Goal: Task Accomplishment & Management: Complete application form

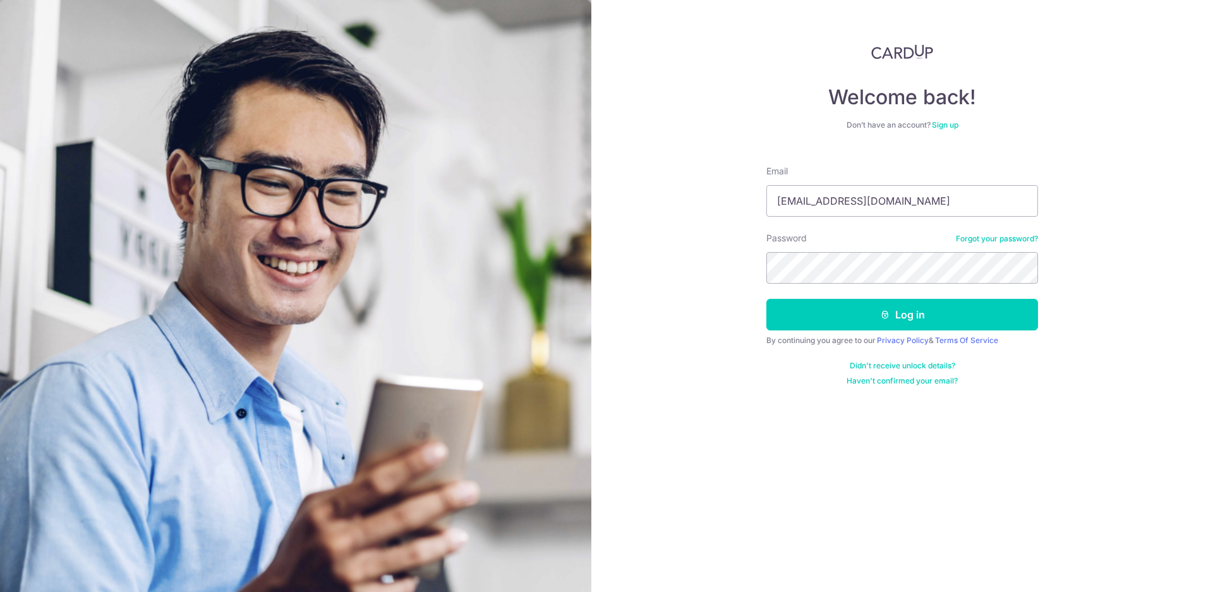
type input "samanthafooqs@gmail.com"
click at [766, 299] on button "Log in" at bounding box center [902, 315] width 272 height 32
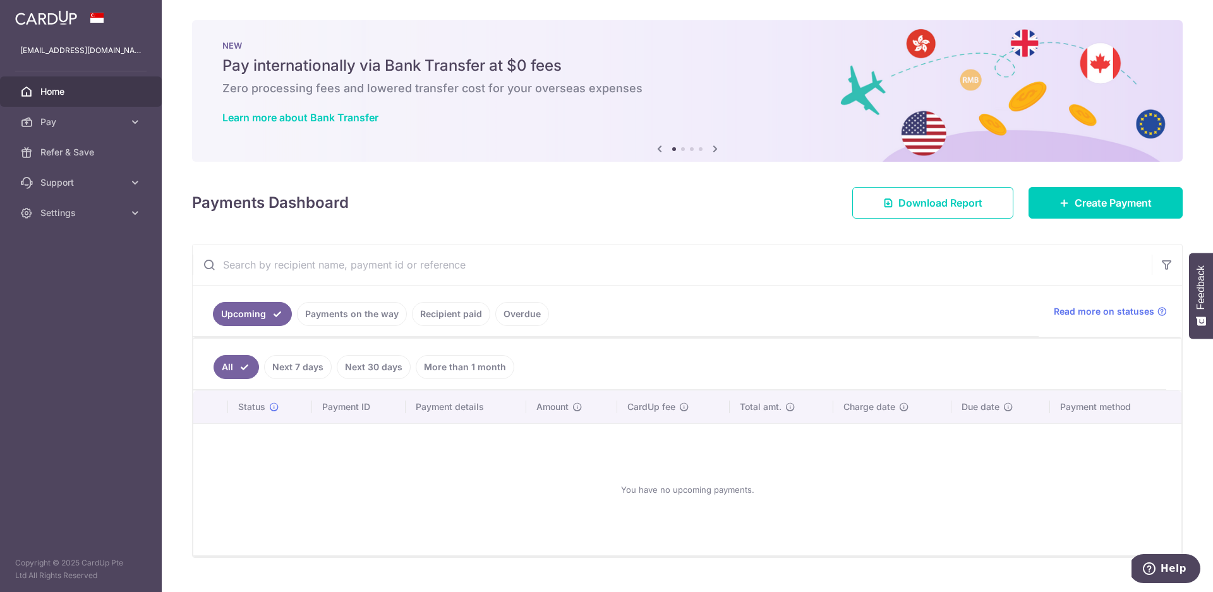
click at [1201, 4] on div "× Pause Schedule Pause all future payments in this series Pause just this one p…" at bounding box center [687, 296] width 1051 height 592
click at [56, 150] on span "Refer & Save" at bounding box center [81, 152] width 83 height 13
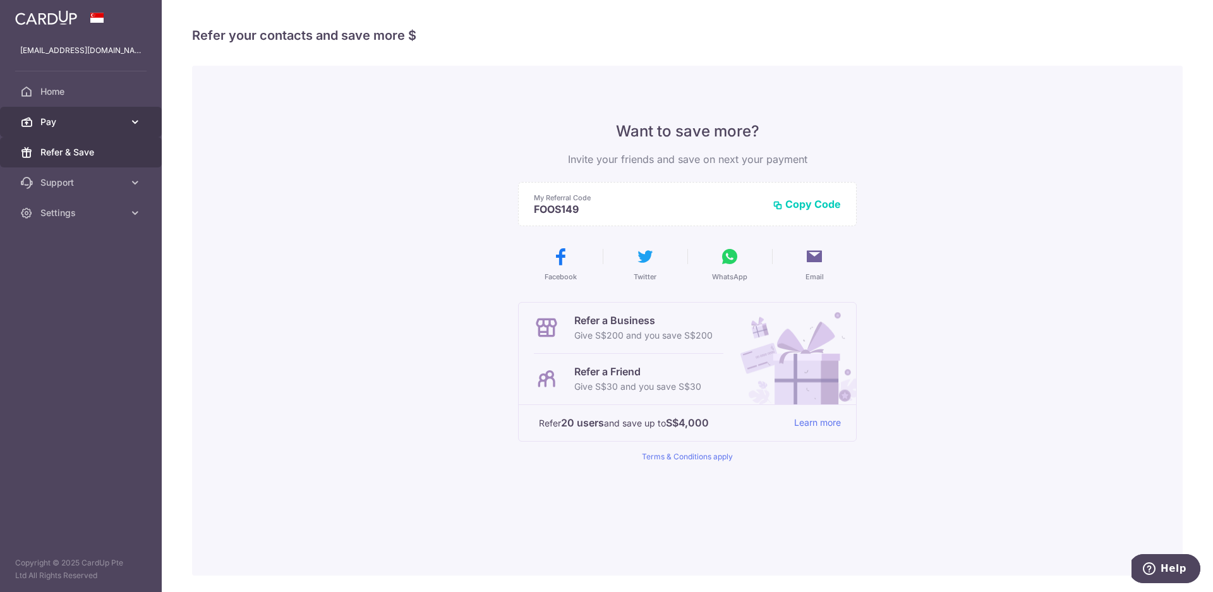
click at [133, 124] on icon at bounding box center [135, 122] width 13 height 13
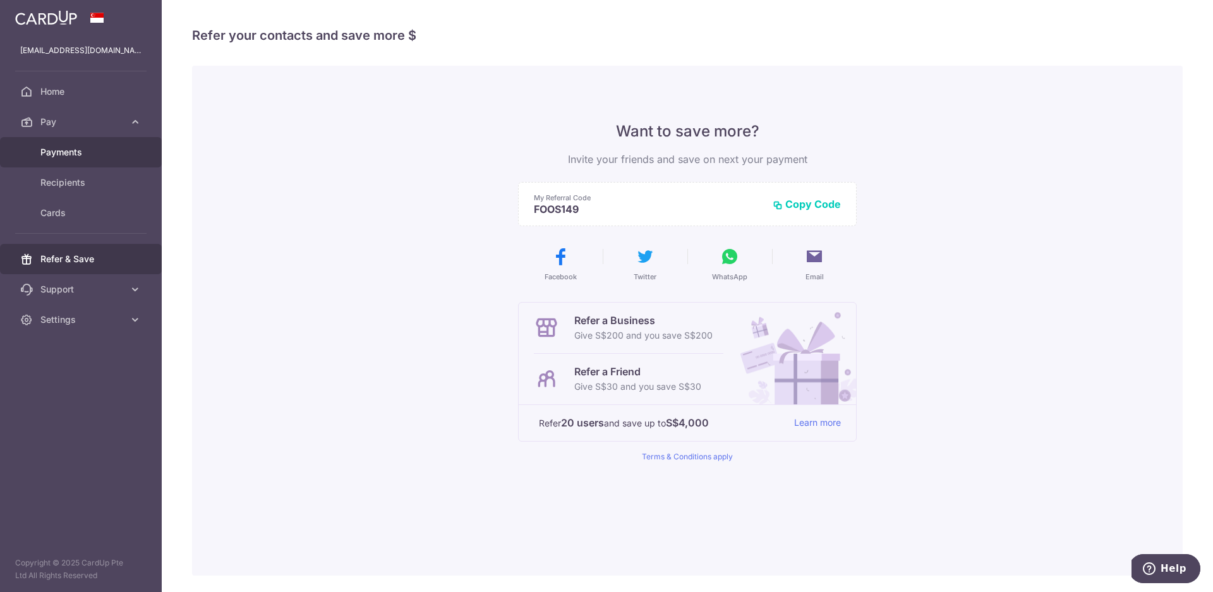
click at [61, 154] on span "Payments" at bounding box center [81, 152] width 83 height 13
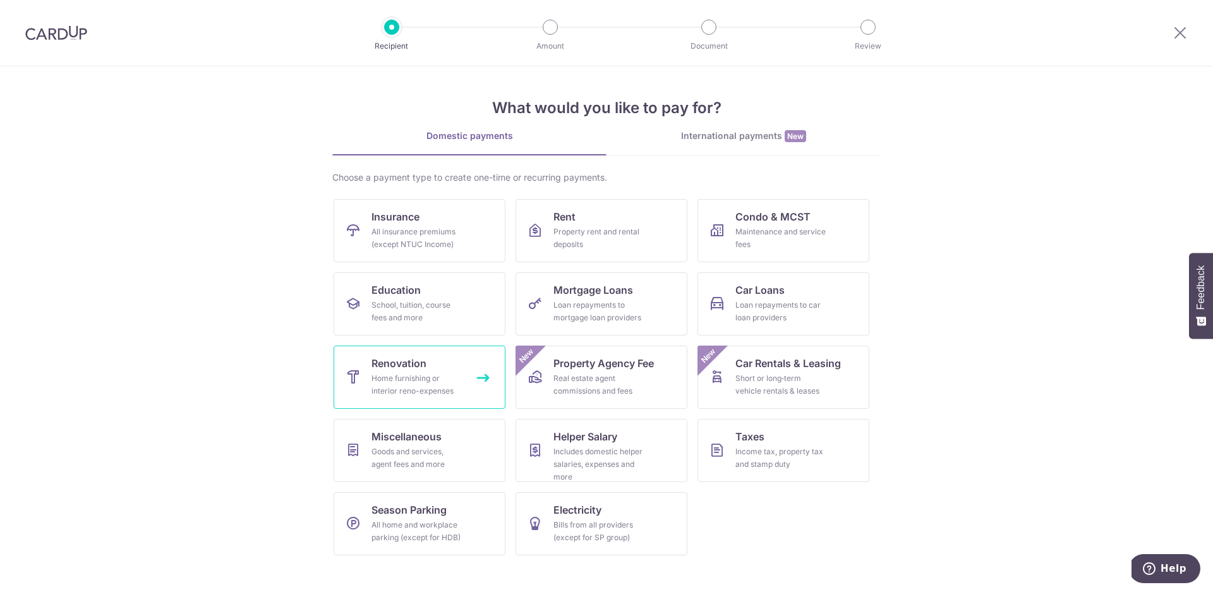
click at [438, 376] on div "Home furnishing or interior reno-expenses" at bounding box center [416, 384] width 91 height 25
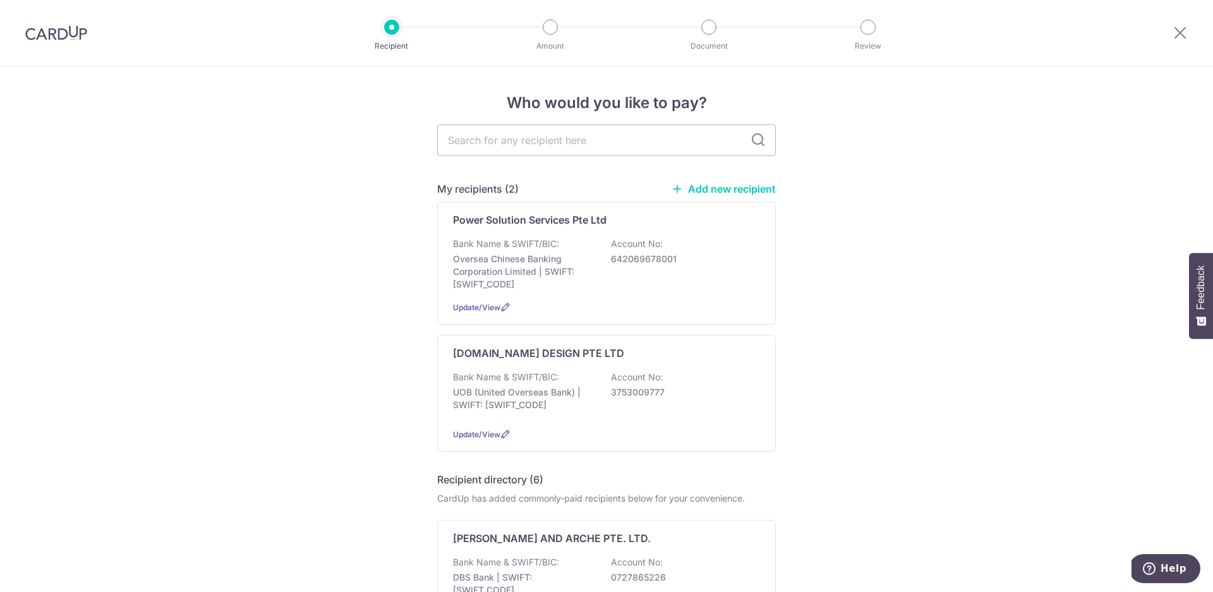
click at [734, 186] on link "Add new recipient" at bounding box center [724, 189] width 104 height 13
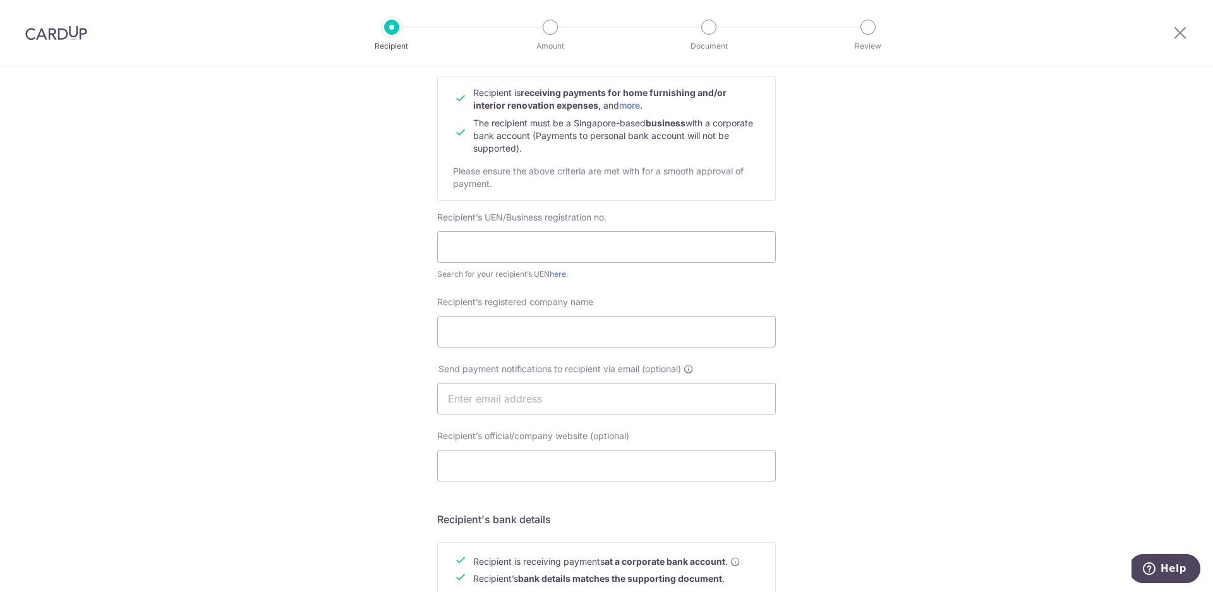
scroll to position [132, 0]
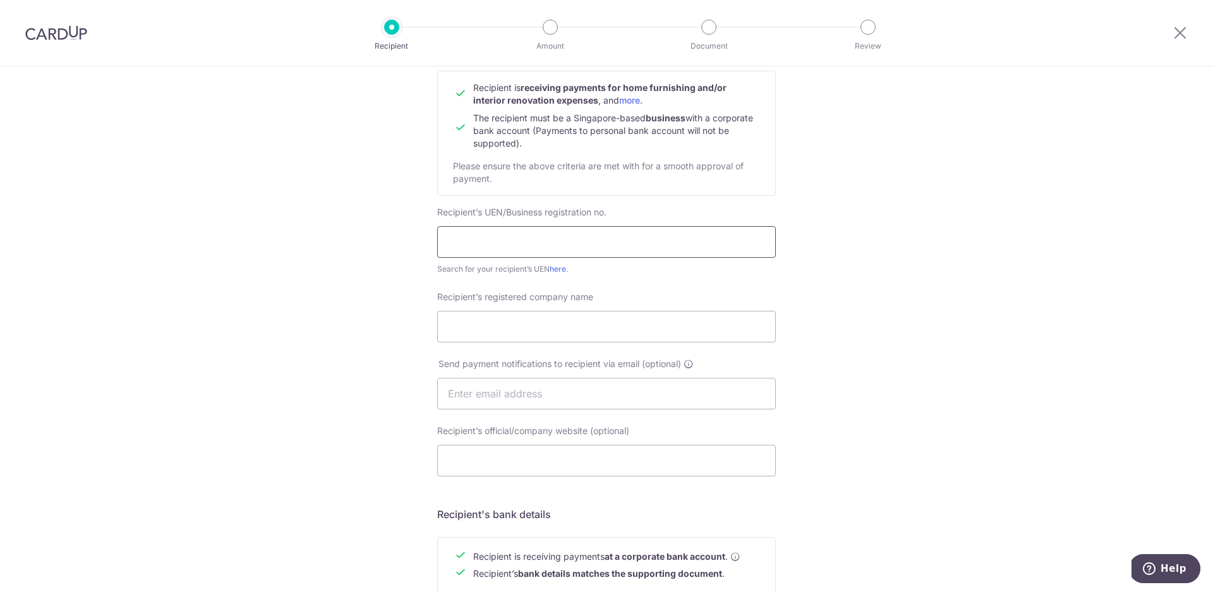
click at [525, 235] on input "text" at bounding box center [606, 242] width 339 height 32
type input "199508353M"
click at [811, 301] on div "Who would you like to pay? Your recipient does not need a CardUp account to rec…" at bounding box center [606, 409] width 1213 height 950
click at [559, 270] on link "here" at bounding box center [558, 268] width 16 height 9
drag, startPoint x: 526, startPoint y: 244, endPoint x: 435, endPoint y: 240, distance: 91.0
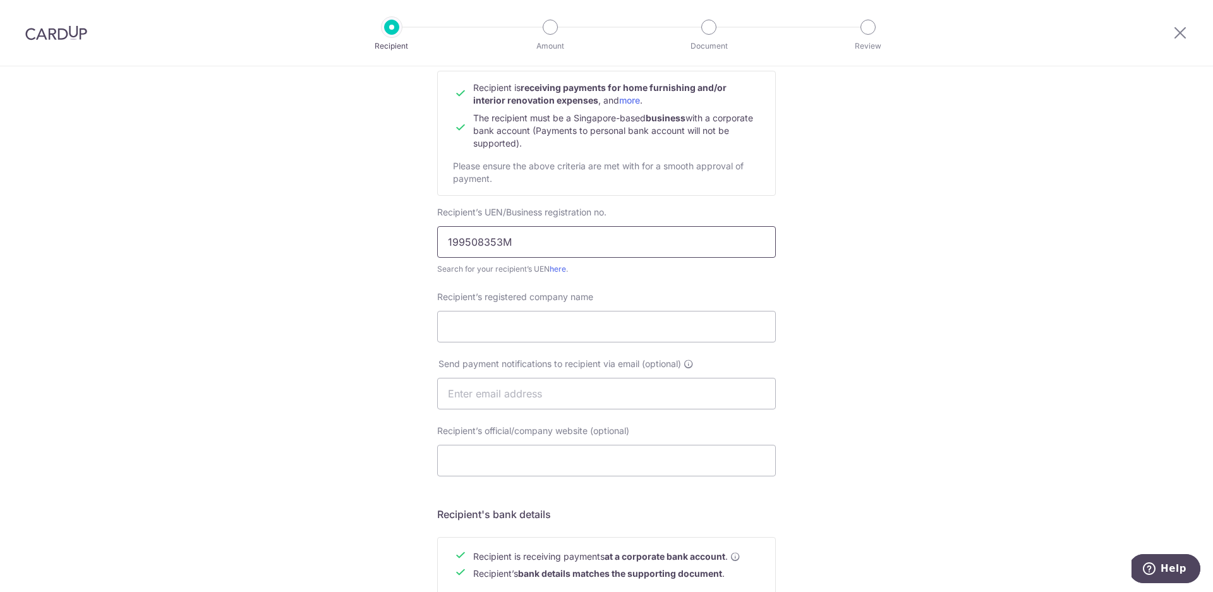
click at [437, 240] on input "199508353M" at bounding box center [606, 242] width 339 height 32
click at [774, 267] on div "Recipient’s UEN/Business registration no. 199508353M Search for your recipient’…" at bounding box center [607, 240] width 354 height 69
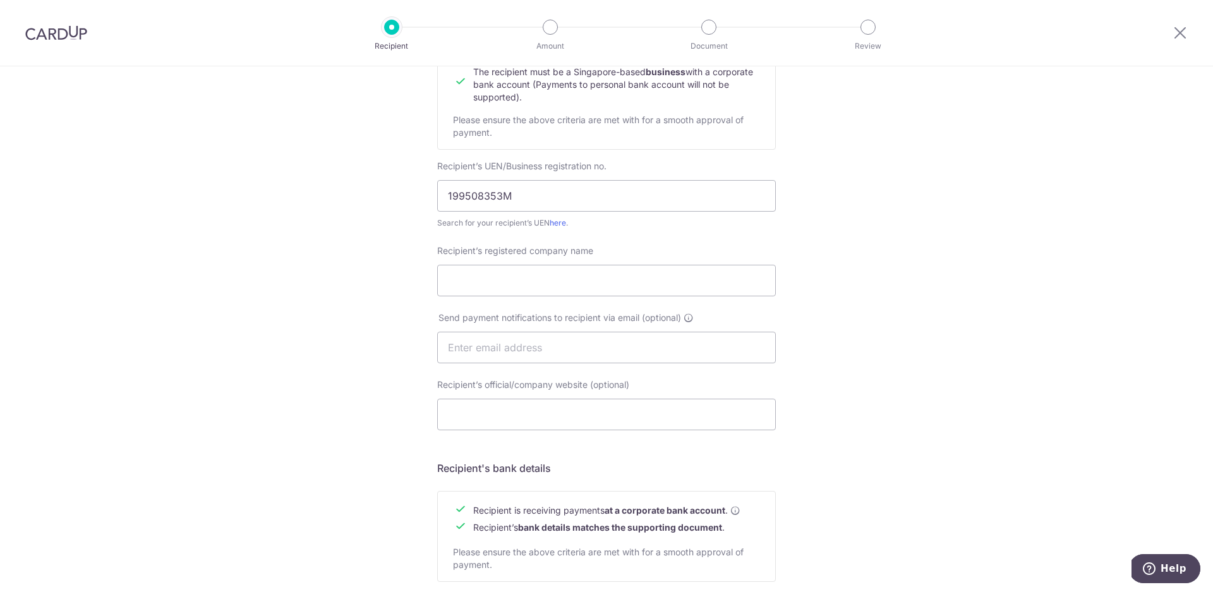
scroll to position [165, 0]
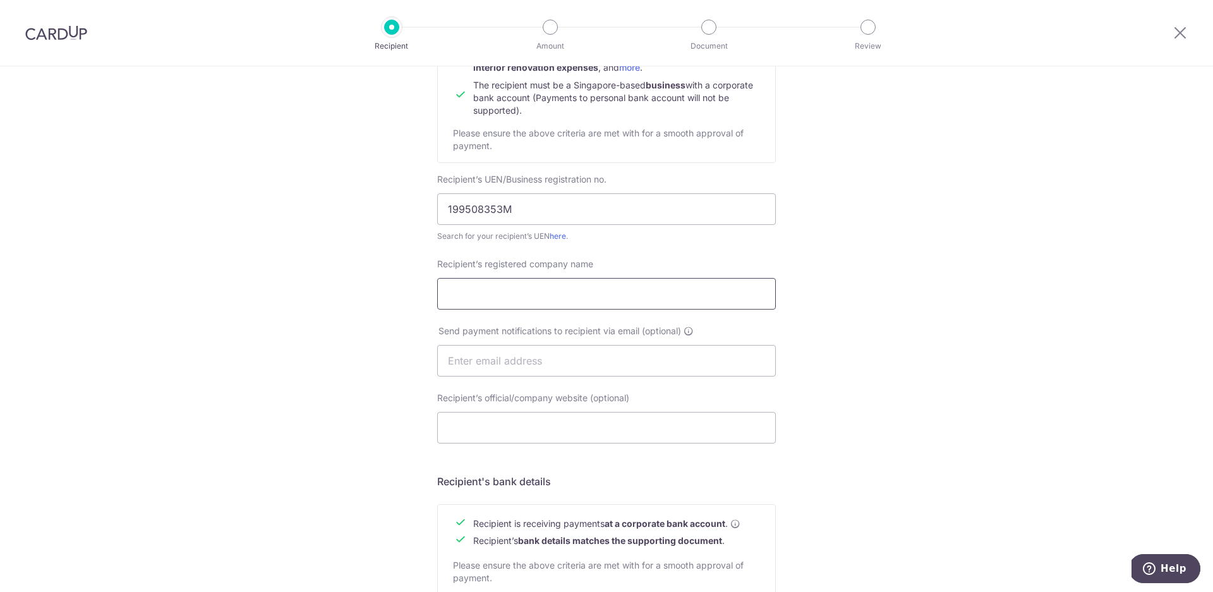
click at [552, 292] on input "Recipient’s registered company name" at bounding box center [606, 294] width 339 height 32
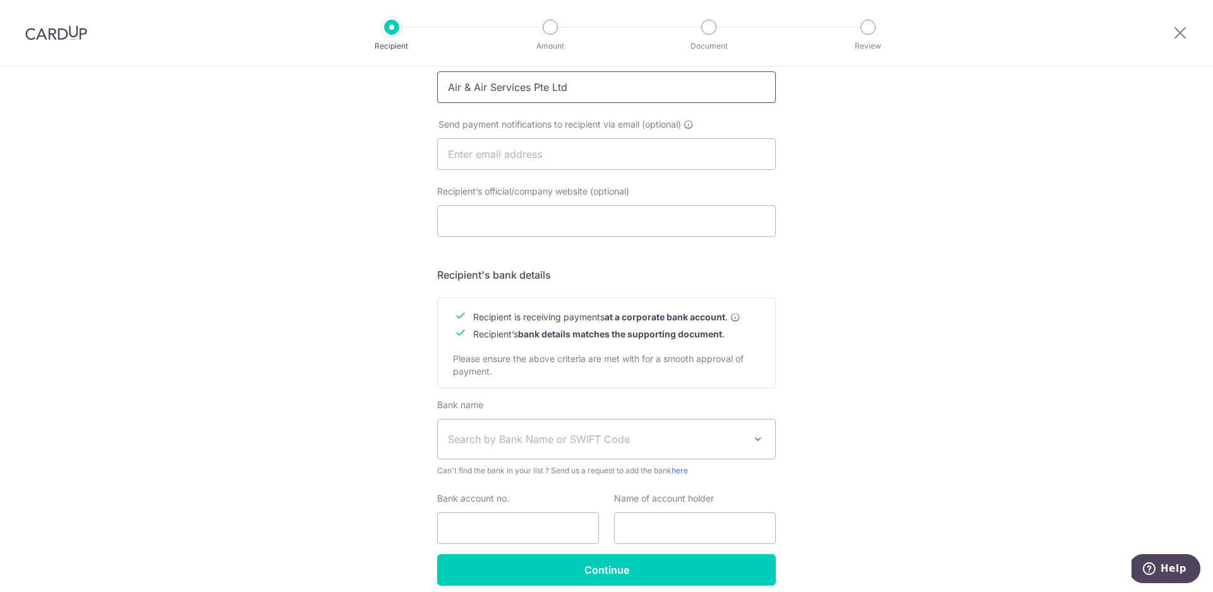
scroll to position [425, 0]
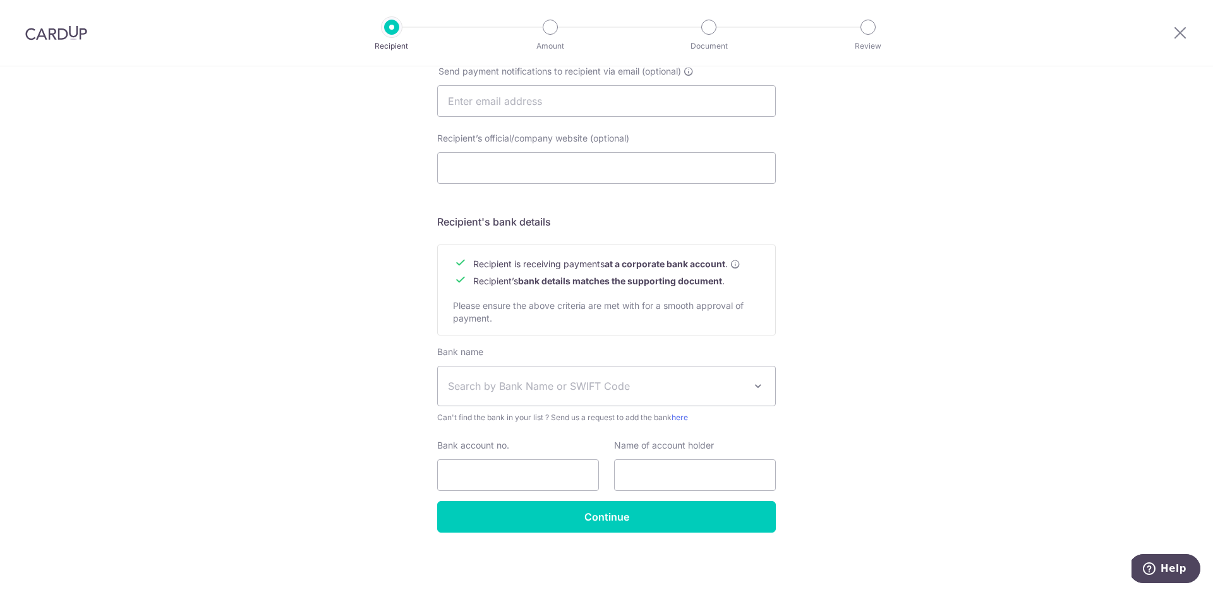
type input "Air & Air Services Pte Ltd"
click at [591, 389] on span "Search by Bank Name or SWIFT Code" at bounding box center [596, 385] width 297 height 15
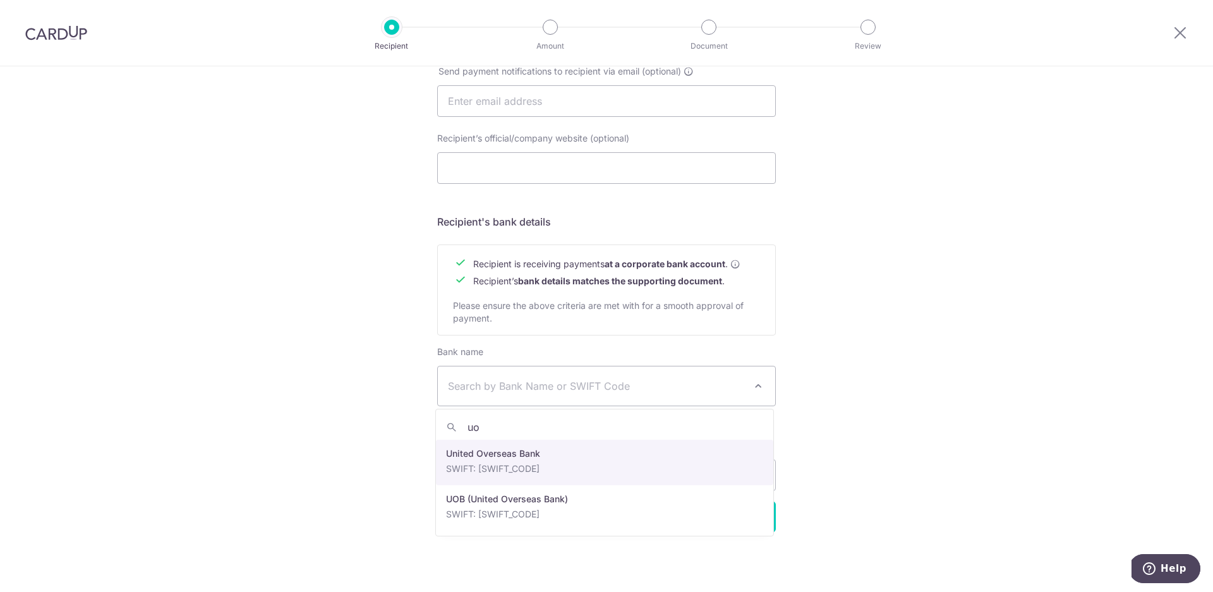
type input "uob"
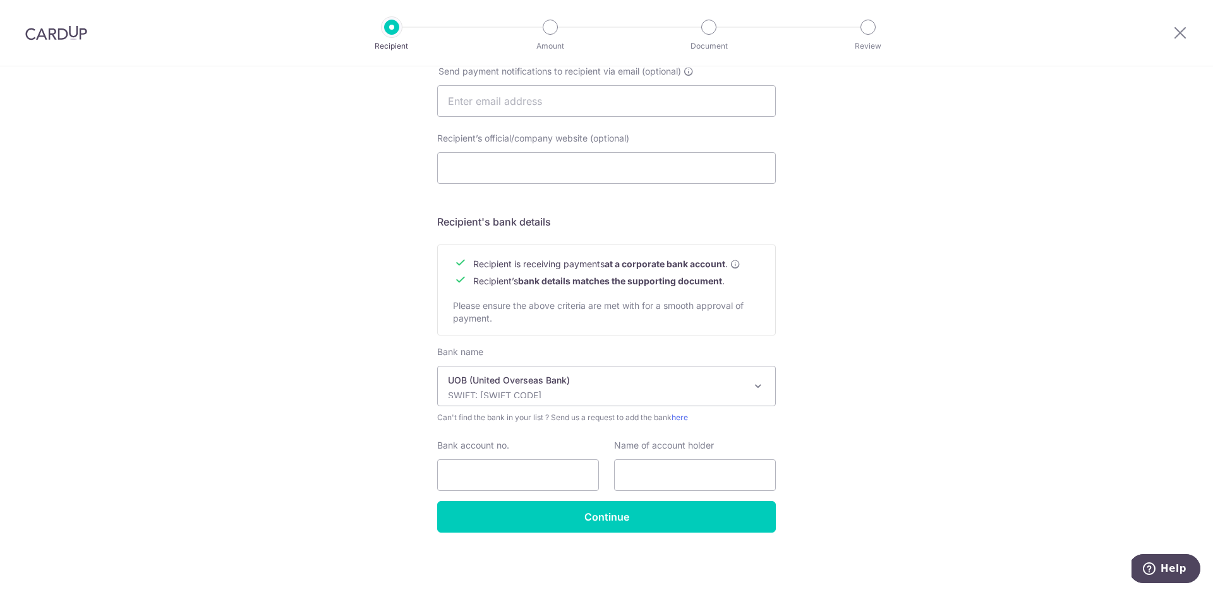
select select "18"
click at [513, 468] on input "Bank account no." at bounding box center [518, 475] width 162 height 32
type input "1363114550"
click at [670, 481] on input "text" at bounding box center [695, 475] width 162 height 32
click at [728, 477] on input "Air & Air Services Pte. Ltd" at bounding box center [695, 475] width 162 height 32
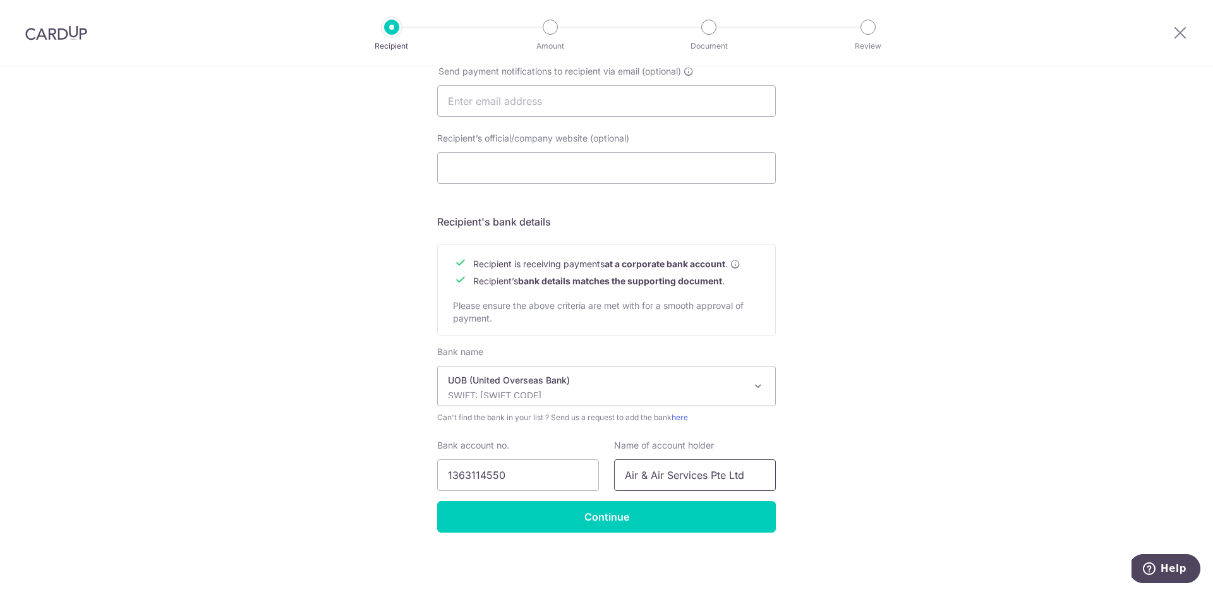
type input "Air & Air Services Pte Ltd"
click at [623, 512] on input "Continue" at bounding box center [606, 517] width 339 height 32
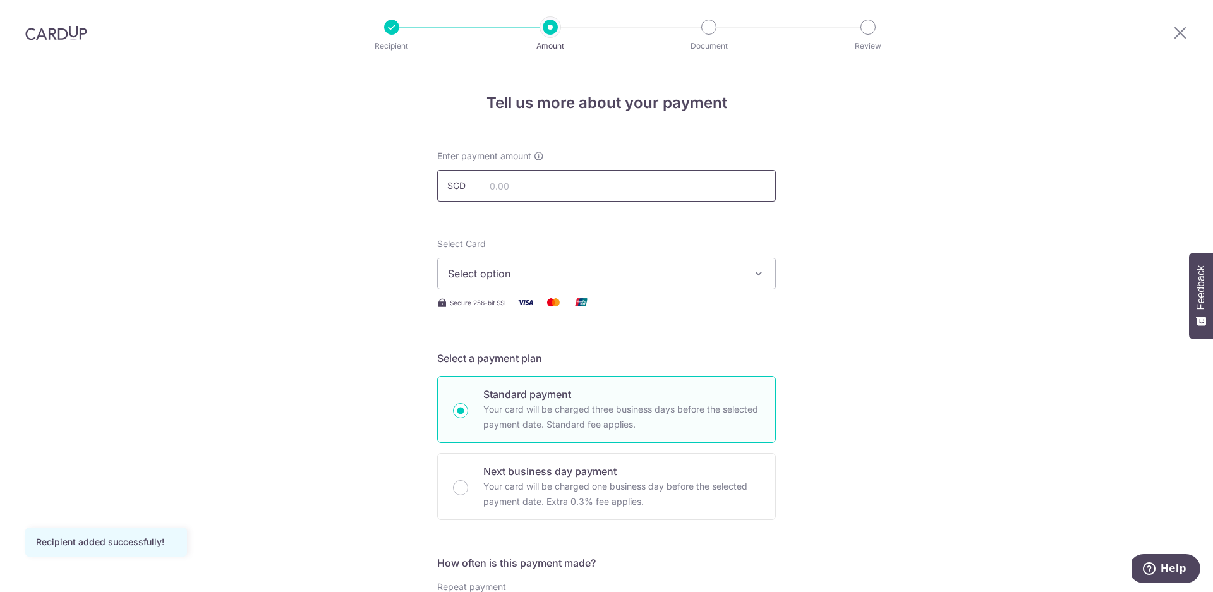
click at [569, 170] on input "text" at bounding box center [606, 186] width 339 height 32
type input "3,270.00"
click at [747, 285] on button "Select option" at bounding box center [606, 274] width 339 height 32
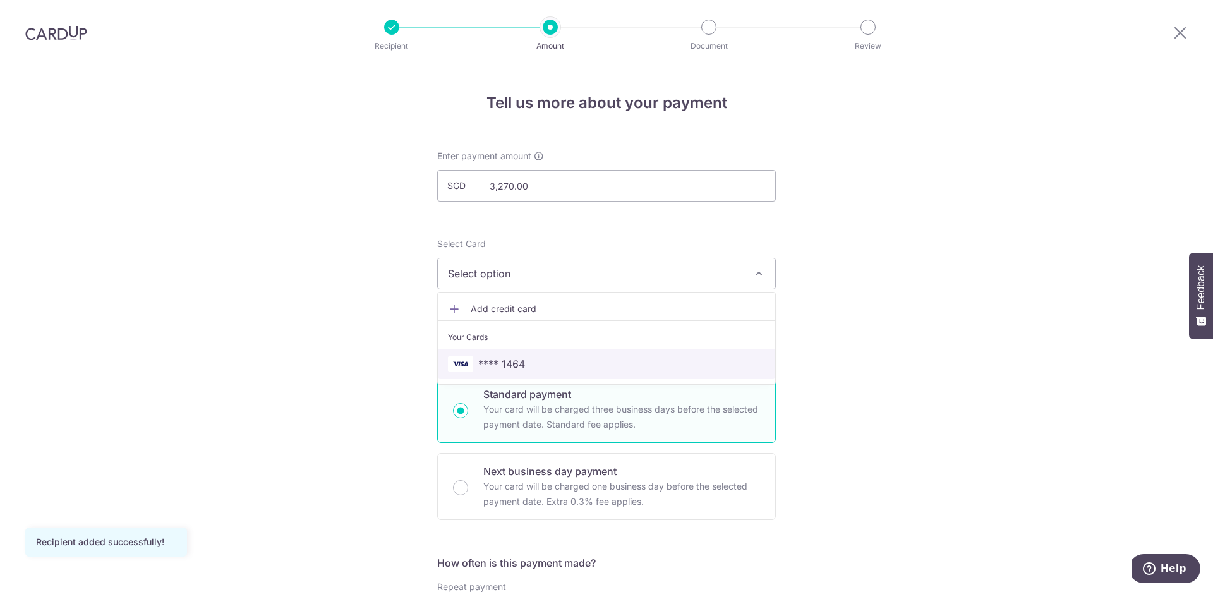
click at [559, 359] on span "**** 1464" at bounding box center [606, 363] width 317 height 15
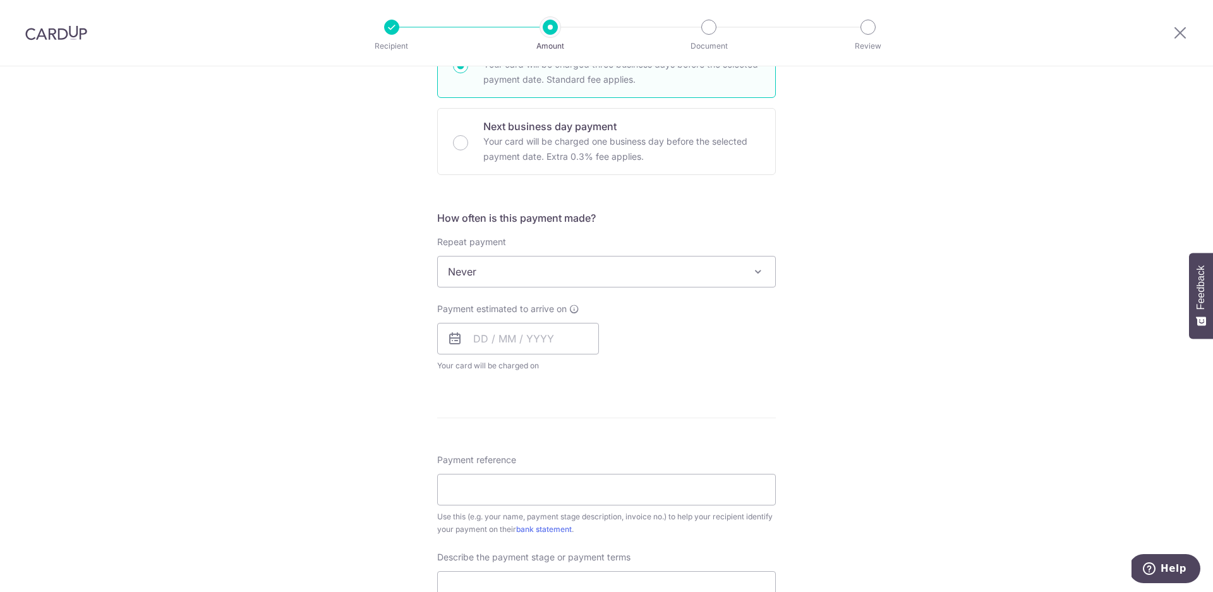
scroll to position [347, 0]
click at [756, 281] on span "Never" at bounding box center [606, 270] width 337 height 30
click at [661, 347] on div "Payment estimated to arrive on Your card will be charged on for the first payme…" at bounding box center [607, 335] width 354 height 69
click at [549, 337] on input "text" at bounding box center [518, 337] width 162 height 32
click at [534, 447] on link "8" at bounding box center [539, 452] width 20 height 20
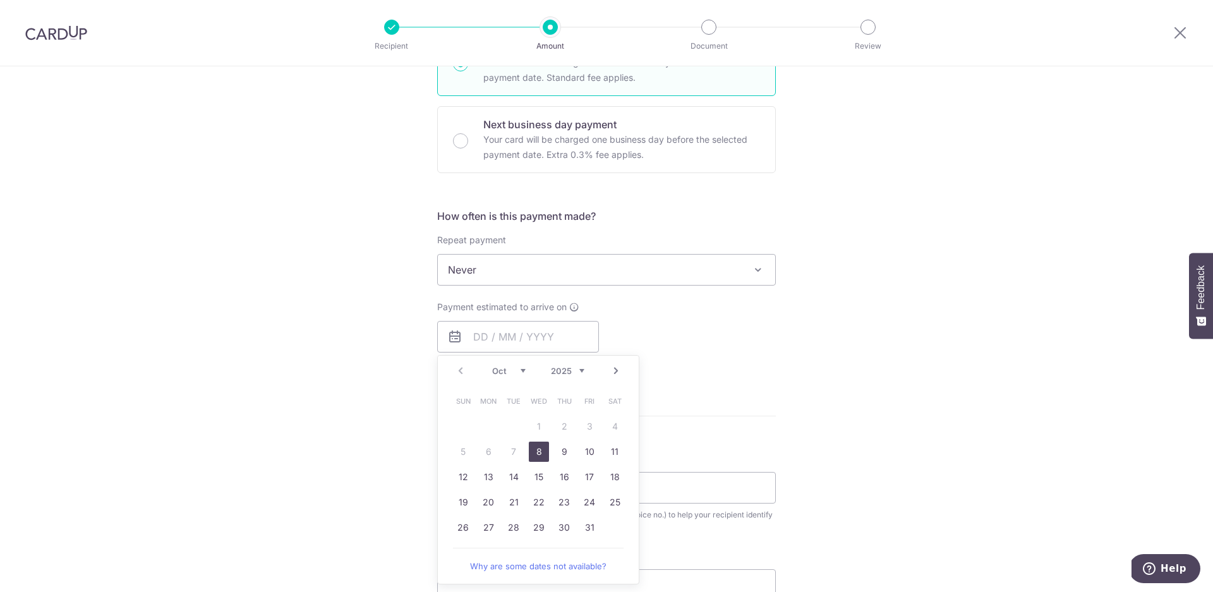
type input "[DATE]"
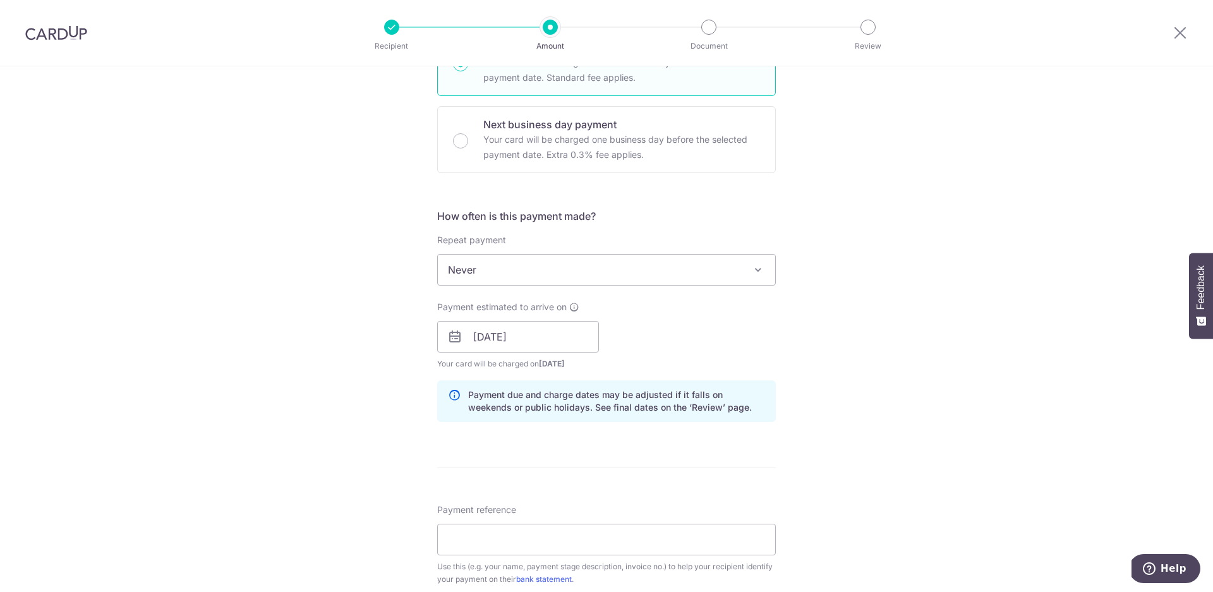
click at [885, 425] on div "Tell us more about your payment Enter payment amount SGD 3,270.00 3270.00 Recip…" at bounding box center [606, 359] width 1213 height 1279
click at [483, 334] on input "08/10/2025" at bounding box center [518, 337] width 162 height 32
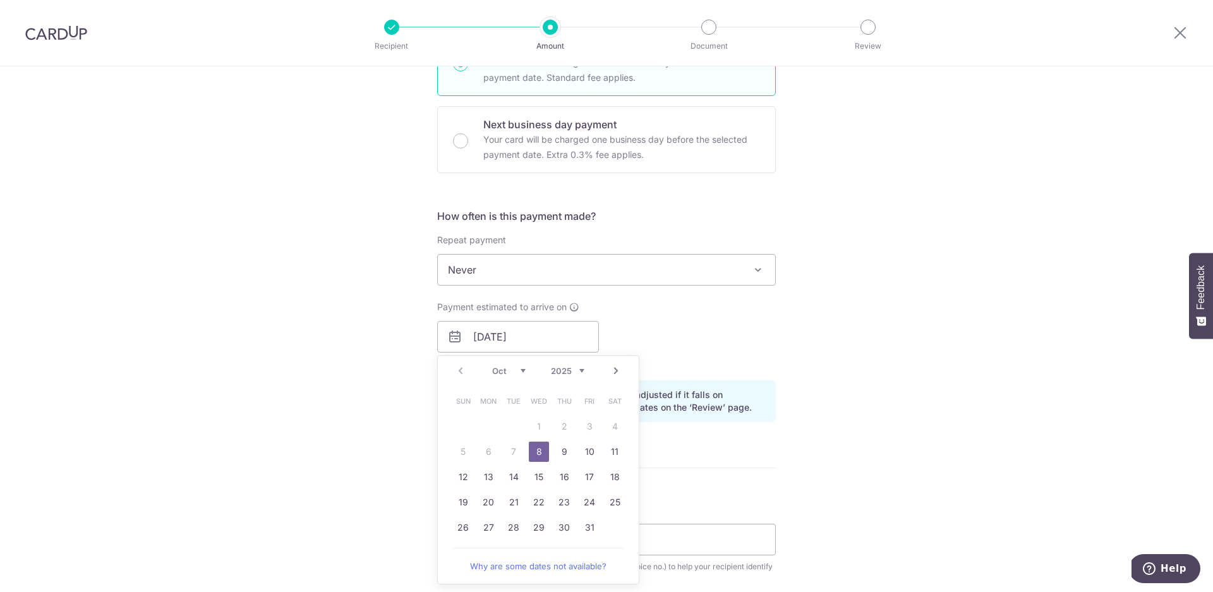
click at [532, 444] on link "8" at bounding box center [539, 452] width 20 height 20
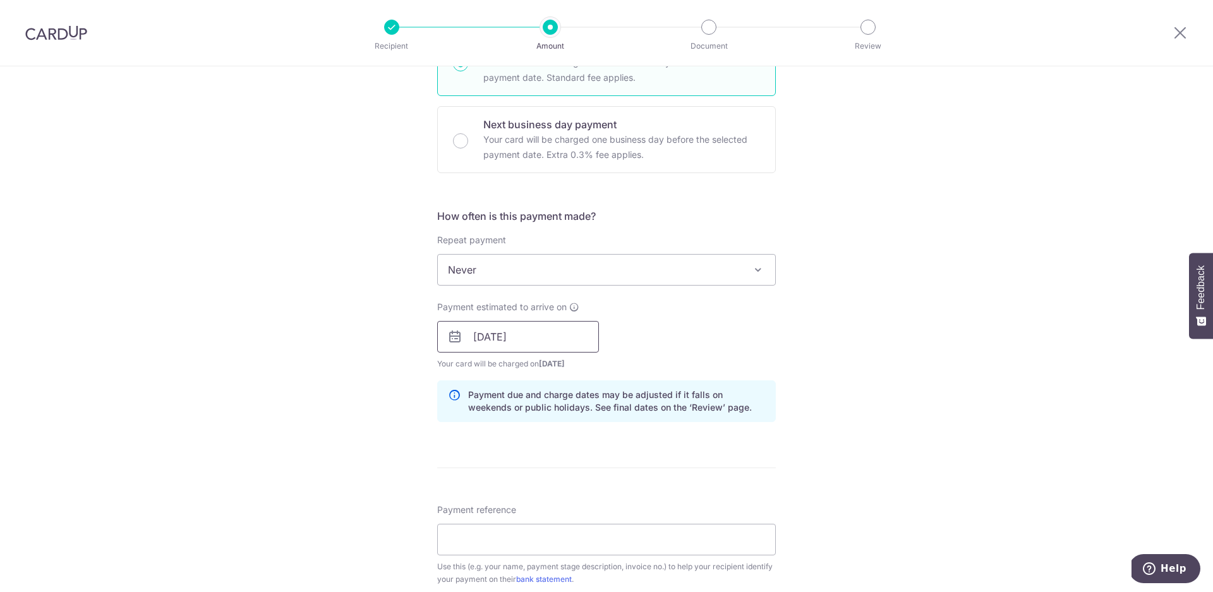
click at [510, 327] on input "08/10/2025" at bounding box center [518, 337] width 162 height 32
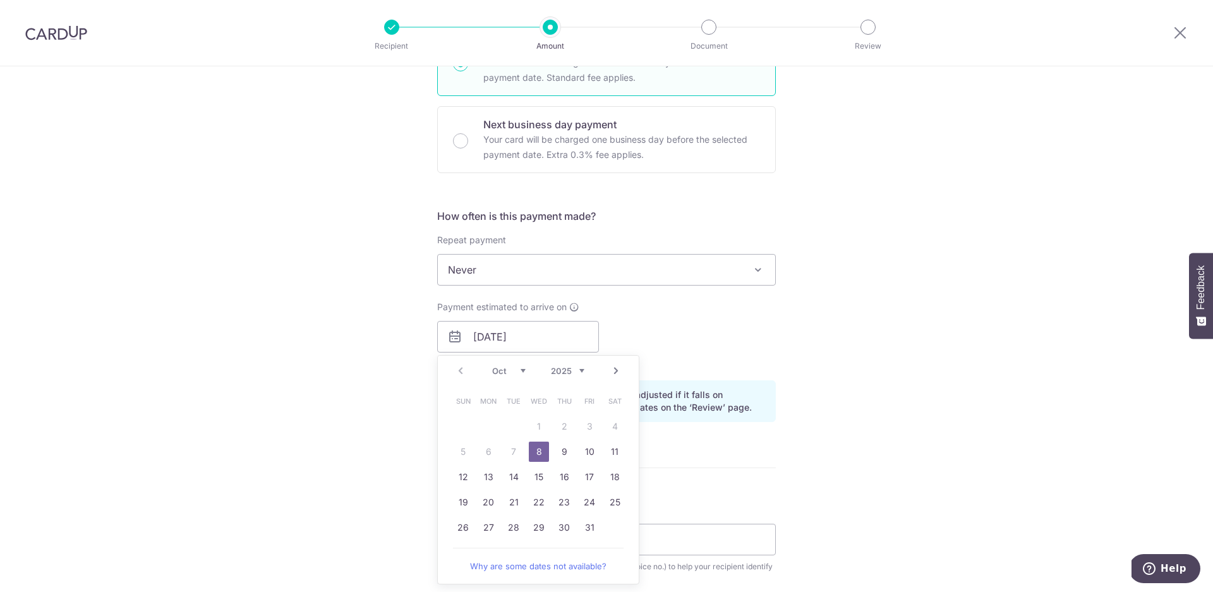
click at [533, 449] on link "8" at bounding box center [539, 452] width 20 height 20
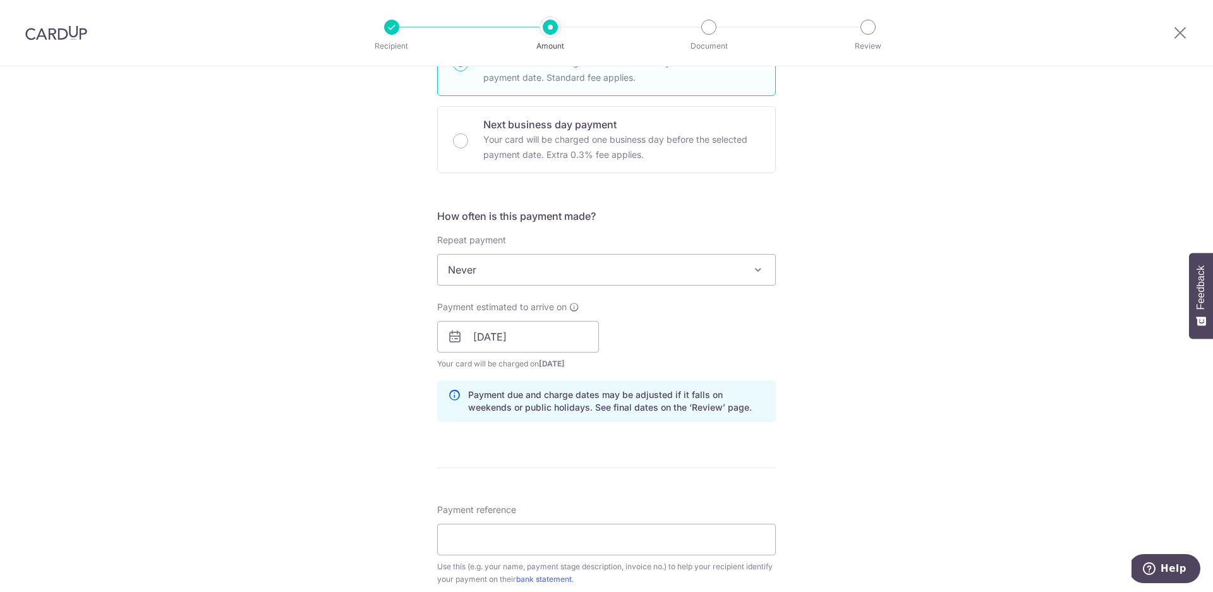
click at [936, 436] on div "Tell us more about your payment Enter payment amount SGD 3,270.00 3270.00 Recip…" at bounding box center [606, 359] width 1213 height 1279
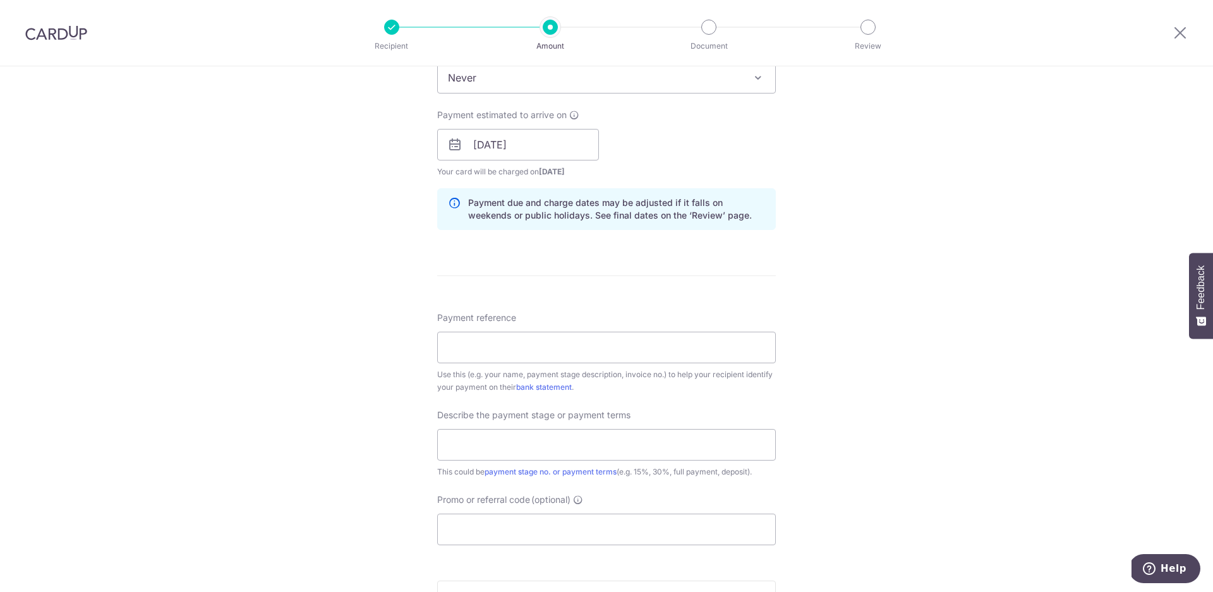
scroll to position [545, 0]
click at [629, 354] on input "Payment reference" at bounding box center [606, 342] width 339 height 32
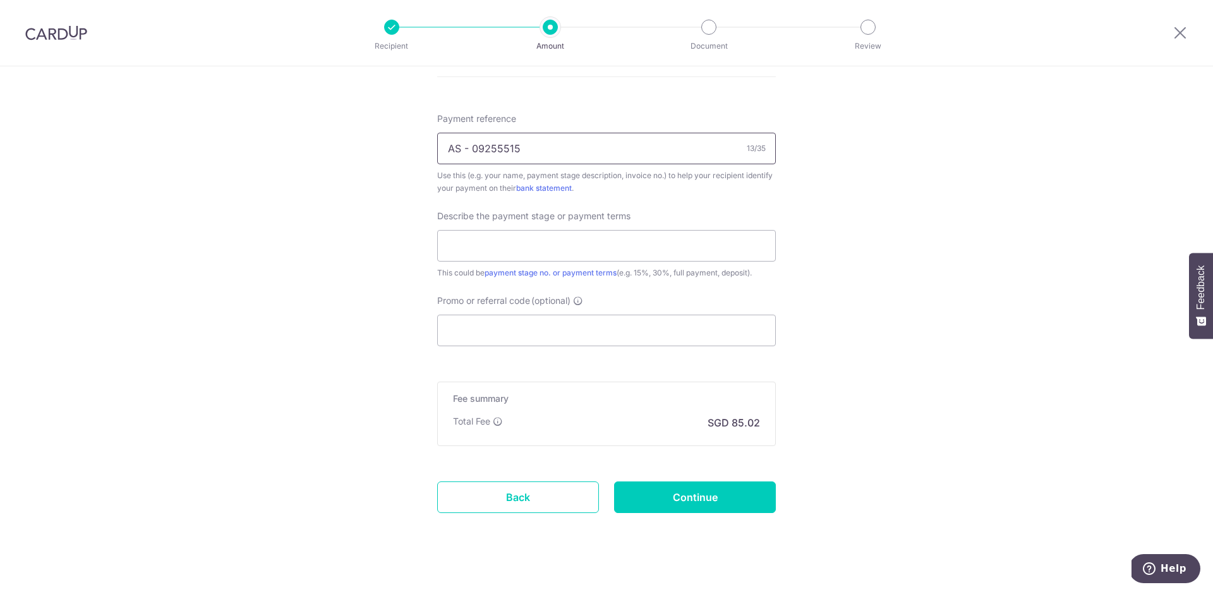
scroll to position [737, 0]
type input "AS - 09255515"
click at [560, 251] on input "text" at bounding box center [606, 247] width 339 height 32
type input "A"
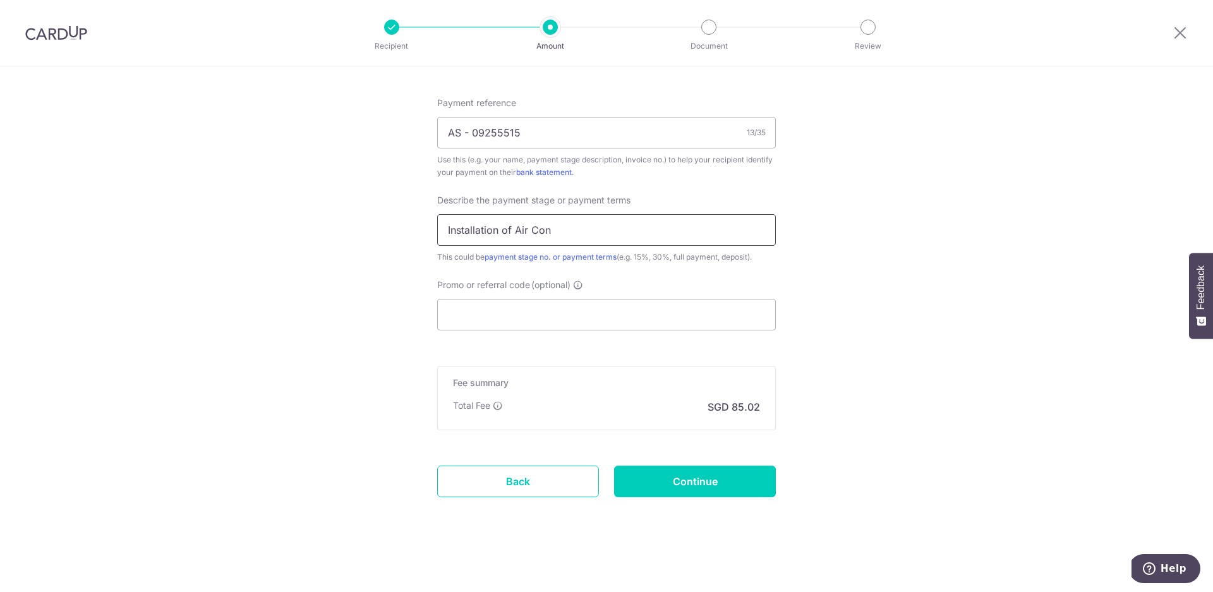
type input "Installation of Air Con"
click at [591, 321] on input "Promo or referral code (optional)" at bounding box center [606, 315] width 339 height 32
paste input "RENO25ONE"
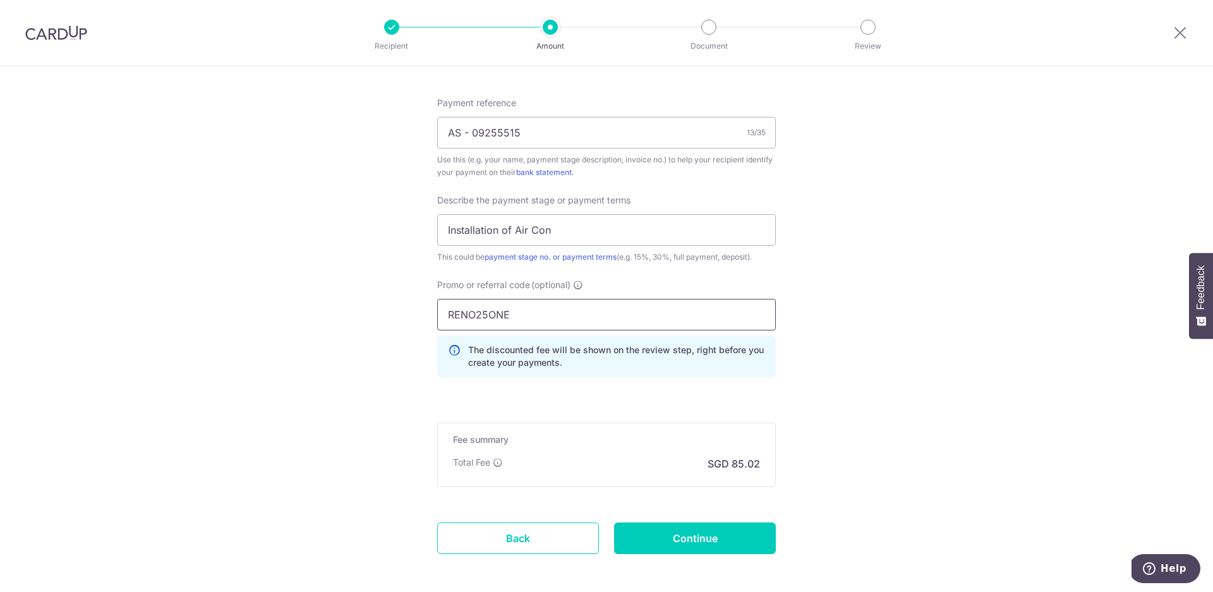
type input "RENO25ONE"
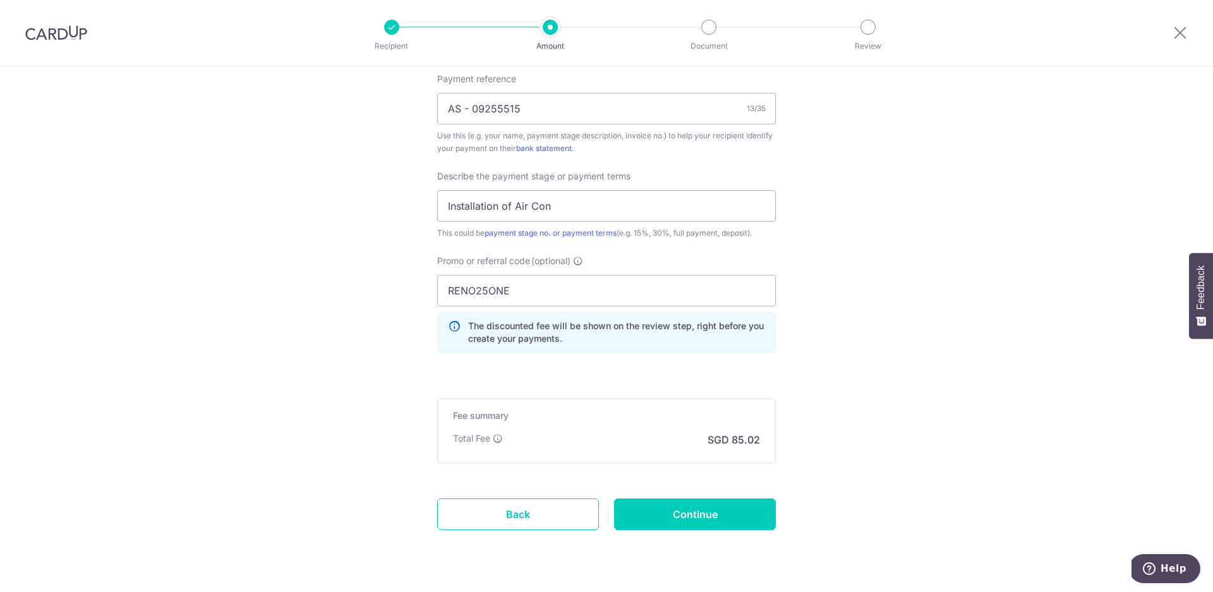
scroll to position [781, 0]
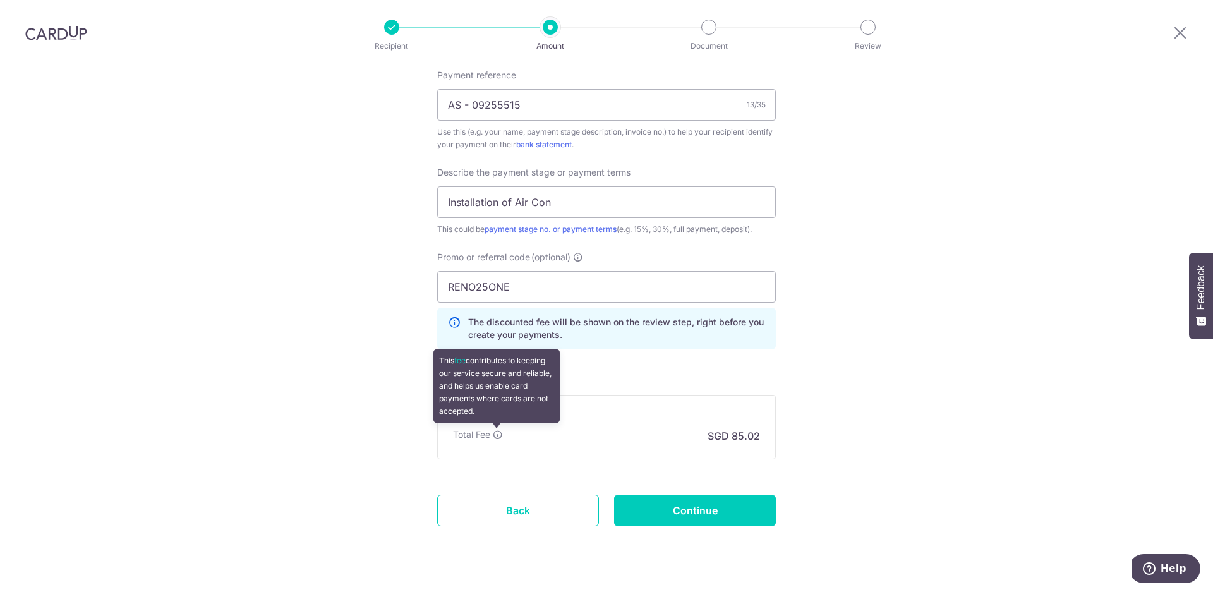
click at [496, 434] on icon at bounding box center [498, 435] width 10 height 10
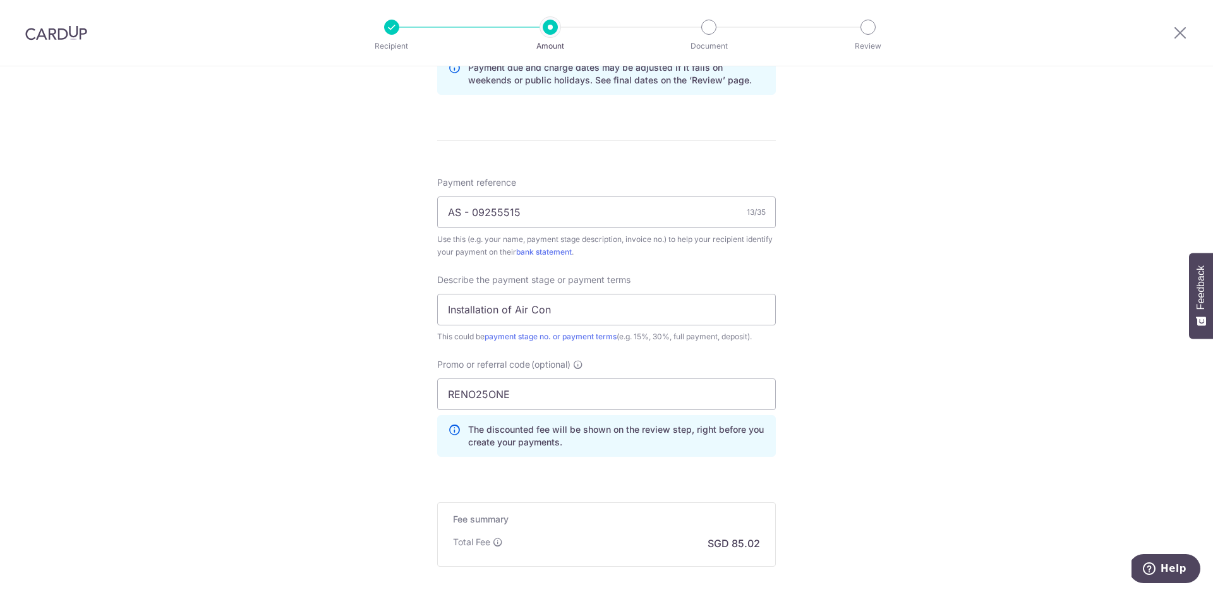
scroll to position [810, 0]
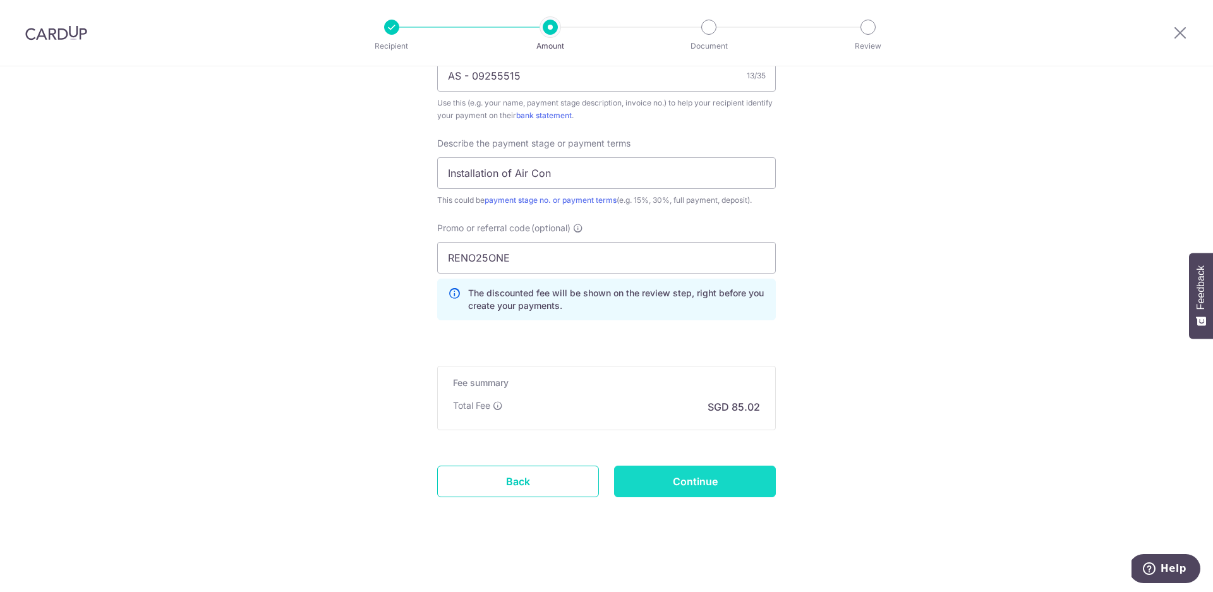
click at [702, 484] on input "Continue" at bounding box center [695, 482] width 162 height 32
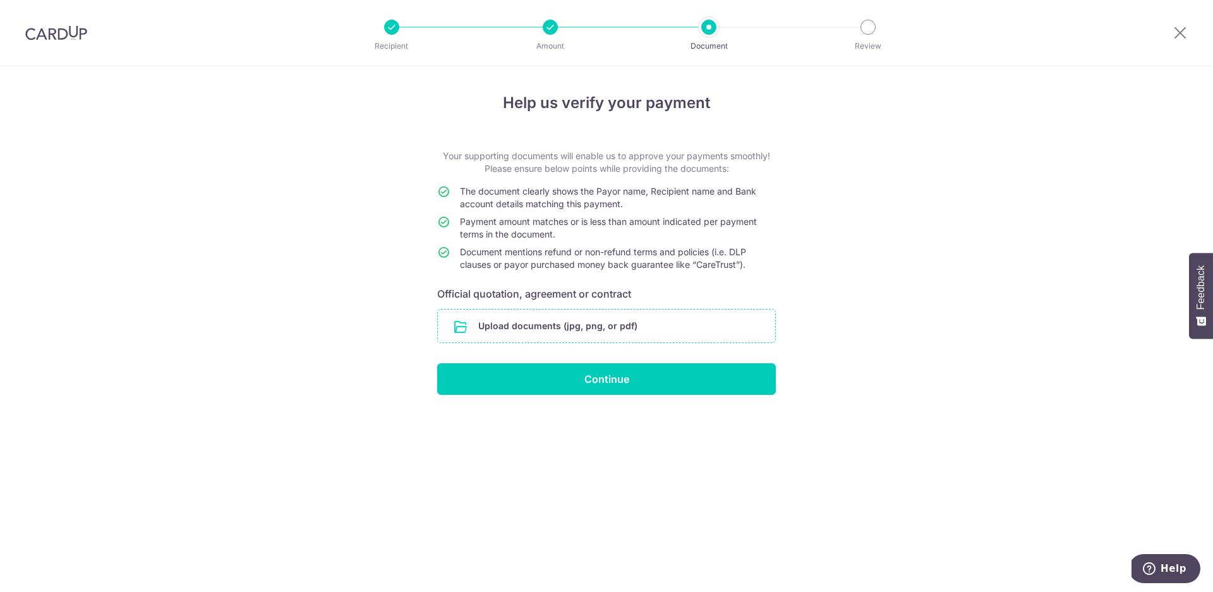
click at [584, 337] on input "file" at bounding box center [606, 326] width 337 height 33
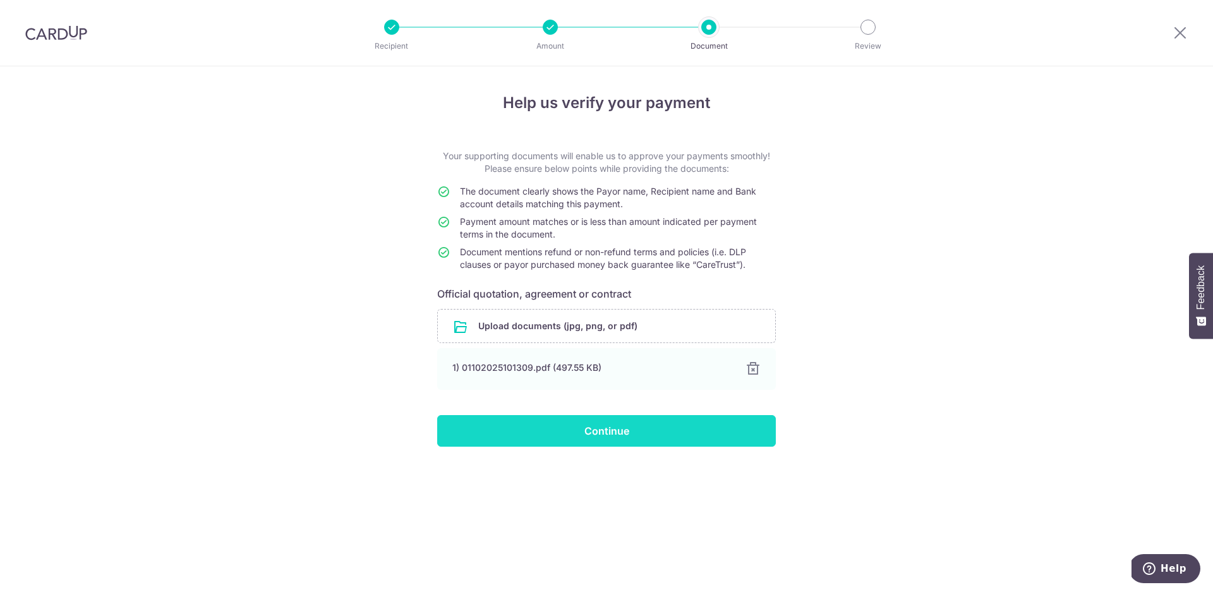
click at [654, 427] on input "Continue" at bounding box center [606, 431] width 339 height 32
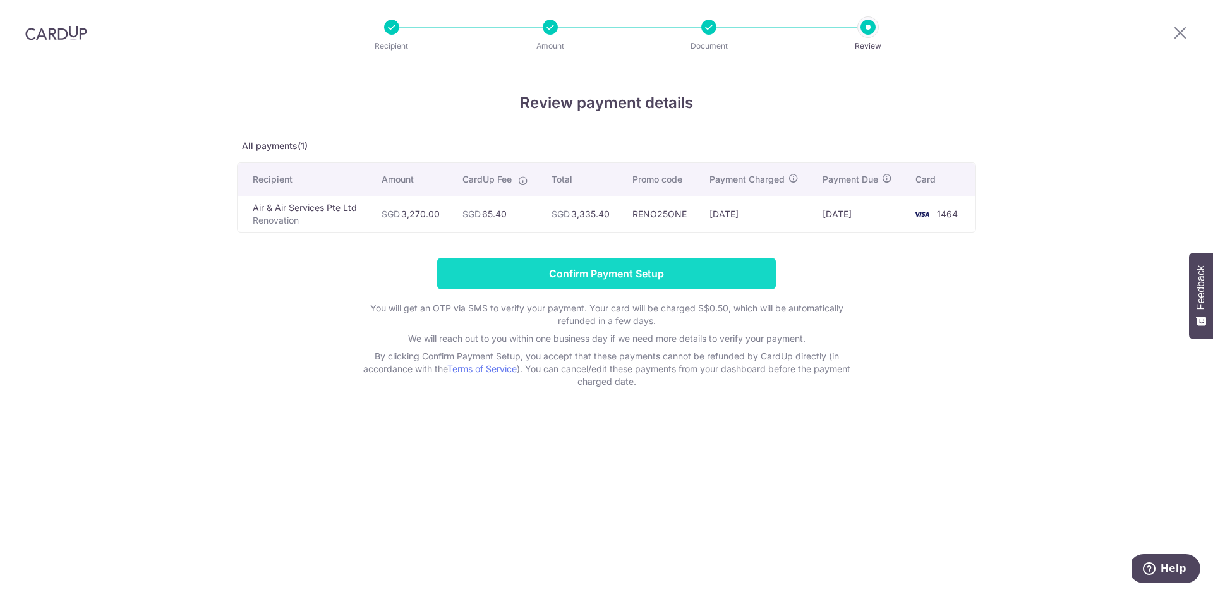
click at [620, 269] on input "Confirm Payment Setup" at bounding box center [606, 274] width 339 height 32
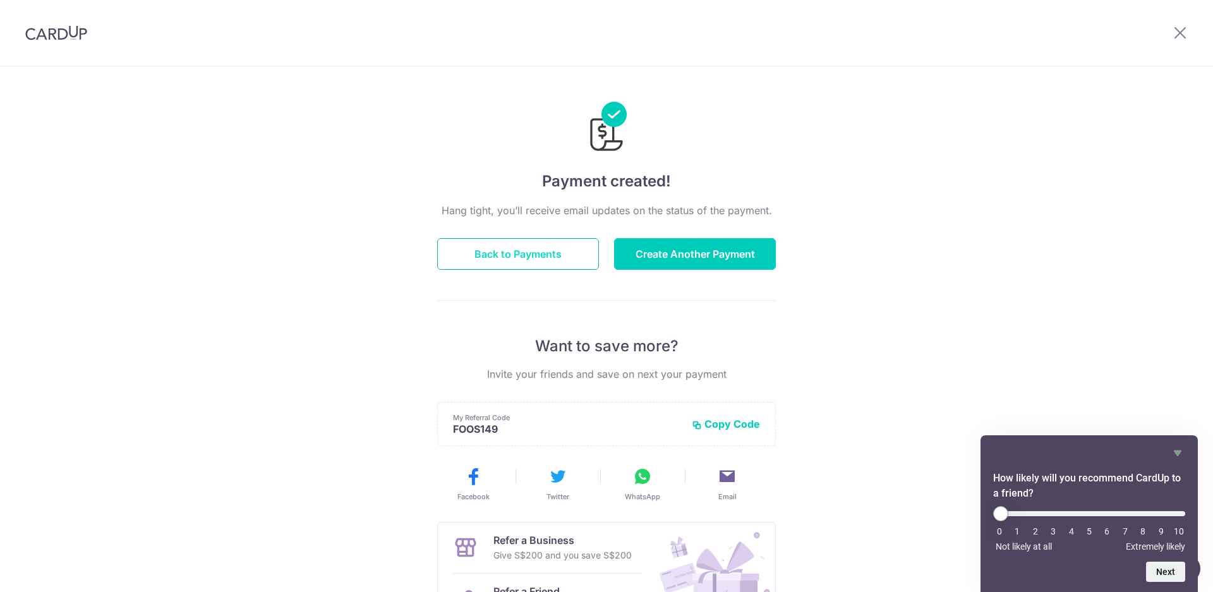
click at [512, 260] on button "Back to Payments" at bounding box center [518, 254] width 162 height 32
